Goal: Communication & Community: Participate in discussion

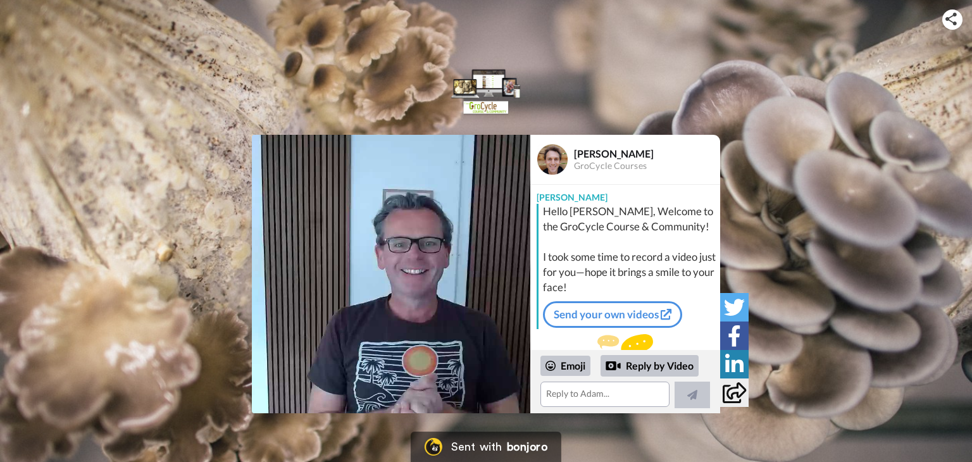
click at [408, 285] on img at bounding box center [391, 274] width 279 height 279
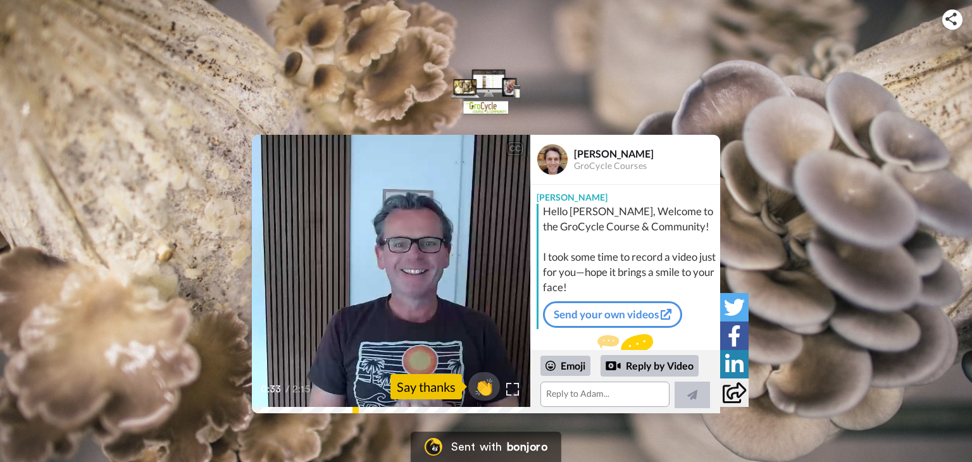
click at [377, 298] on icon "Play/Pause" at bounding box center [392, 274] width 34 height 60
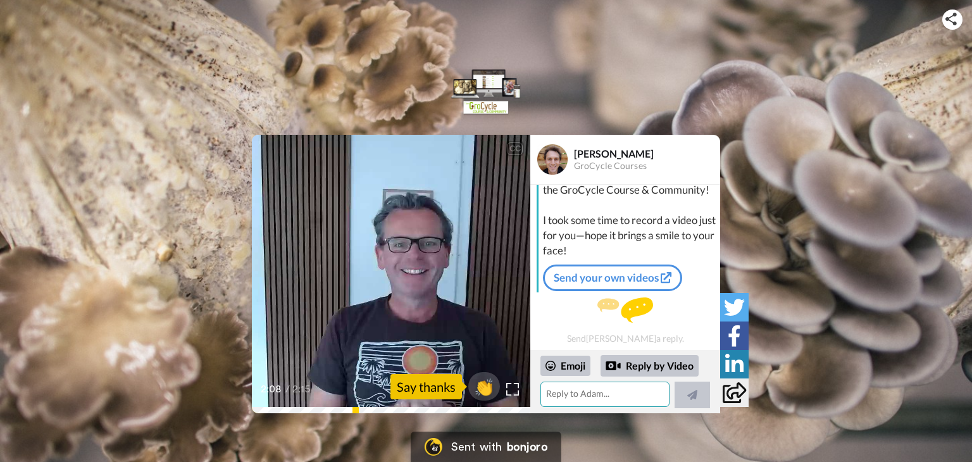
click at [583, 396] on textarea at bounding box center [605, 394] width 129 height 25
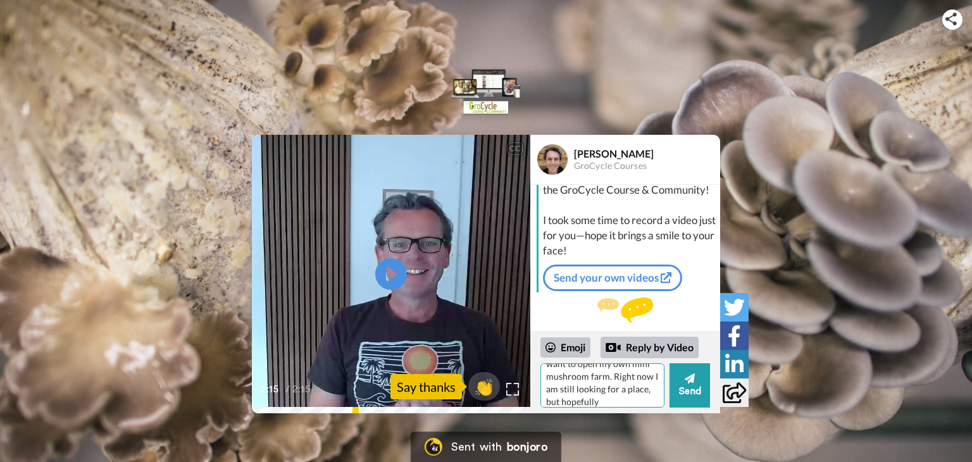
scroll to position [68, 0]
drag, startPoint x: 563, startPoint y: 398, endPoint x: 674, endPoint y: 427, distance: 114.6
click at [674, 427] on div "CC Play/Pause 2:15 / 2:15 👏 Say thanks [PERSON_NAME] GroCycle Courses [PERSON_N…" at bounding box center [486, 225] width 972 height 451
click at [584, 394] on textarea "Hello! Thank you very much for the warm welcome! I am taking this course becaus…" at bounding box center [603, 385] width 124 height 44
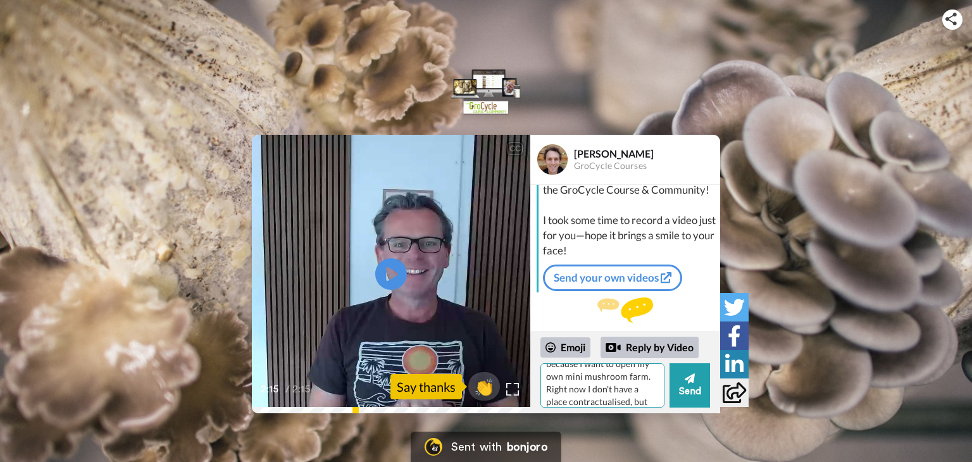
scroll to position [115, 0]
click at [594, 380] on textarea "Hello! Thank you very much for the warm welcome! As you know my name is [PERSON…" at bounding box center [603, 385] width 124 height 44
click at [637, 380] on textarea "Hello! Thank you very much for the warm welcome! As you know my name is [PERSON…" at bounding box center [603, 385] width 124 height 44
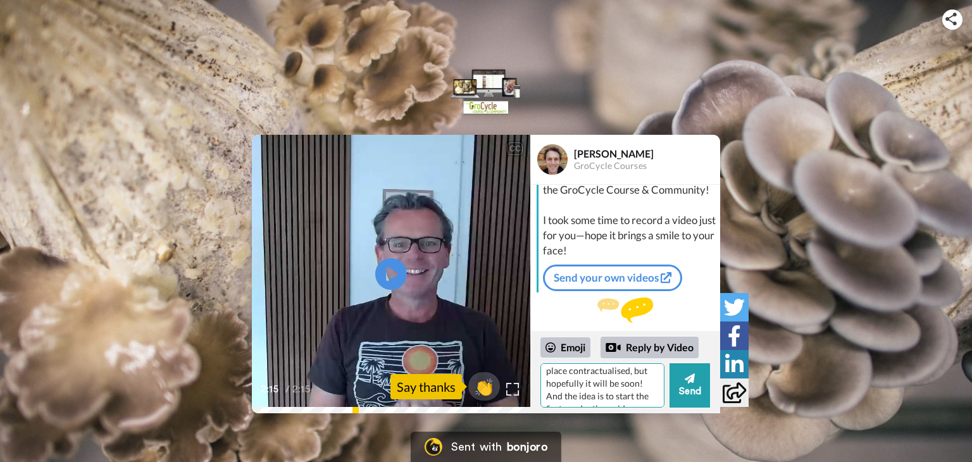
click at [620, 395] on textarea "Hello! Thank you very much for the warm welcome! As you know my name is [PERSON…" at bounding box center [603, 385] width 124 height 44
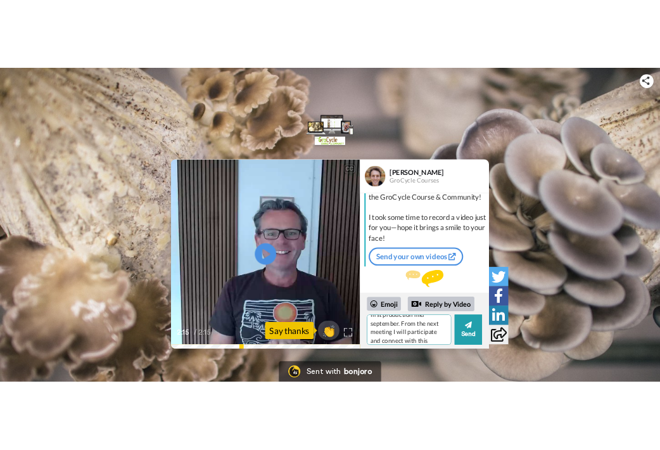
scroll to position [201, 0]
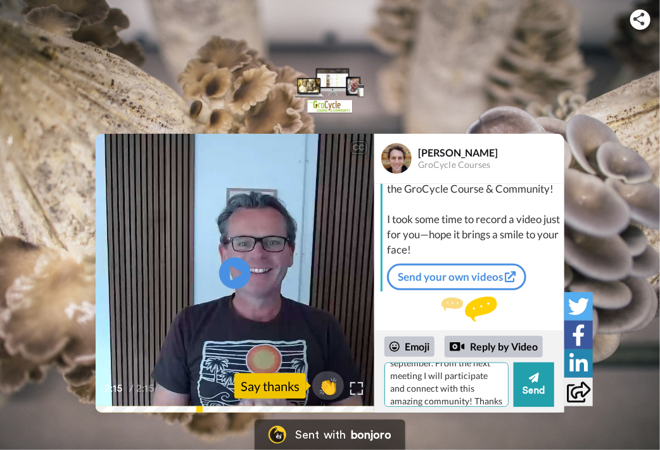
click at [411, 380] on textarea "Hello! Thank you very much for the warm welcome! As you know my name is [PERSON…" at bounding box center [446, 384] width 124 height 44
paste textarea "Thank you so much for the warm welcome! My name is [PERSON_NAME], and I’m from …"
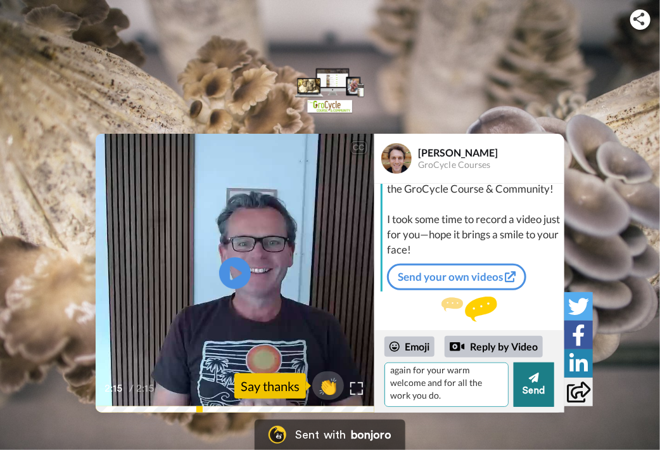
type textarea "Hello! Thank you so much for the warm welcome! My name is [PERSON_NAME], and I’…"
click at [535, 398] on button "Send" at bounding box center [533, 384] width 41 height 44
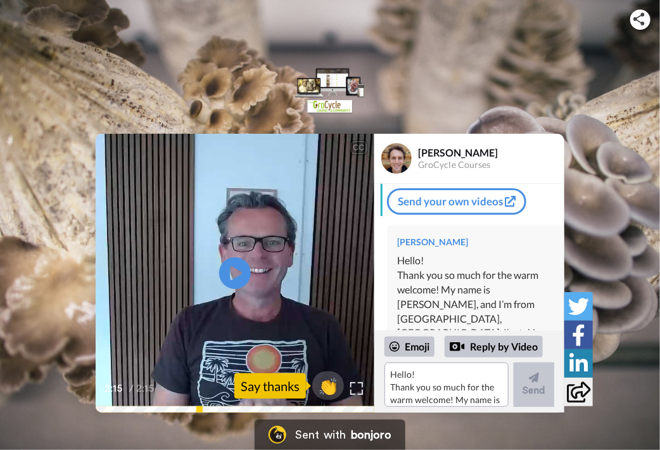
scroll to position [327, 0]
